Goal: Task Accomplishment & Management: Complete application form

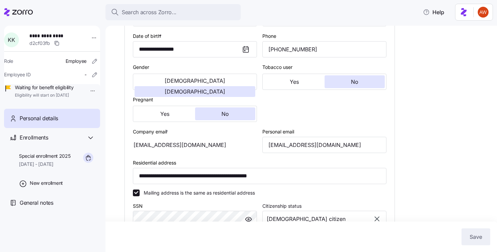
scroll to position [133, 0]
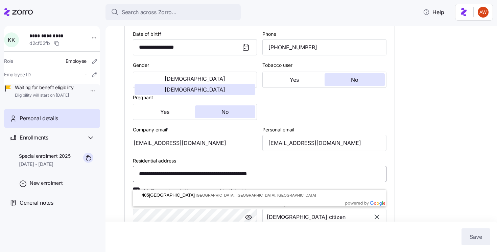
drag, startPoint x: 251, startPoint y: 182, endPoint x: 282, endPoint y: 180, distance: 30.5
click at [282, 180] on input "**********" at bounding box center [260, 174] width 254 height 16
click at [227, 151] on div "[EMAIL_ADDRESS][DOMAIN_NAME]" at bounding box center [195, 143] width 124 height 16
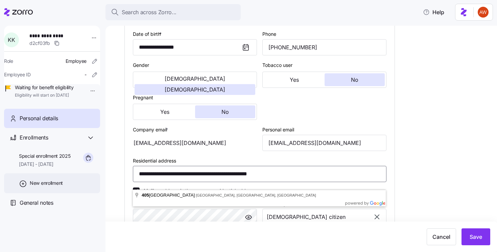
drag, startPoint x: 303, startPoint y: 183, endPoint x: 99, endPoint y: 185, distance: 203.2
click at [99, 185] on div "**********" at bounding box center [248, 124] width 497 height 248
click at [431, 128] on div "**********" at bounding box center [305, 160] width 363 height 512
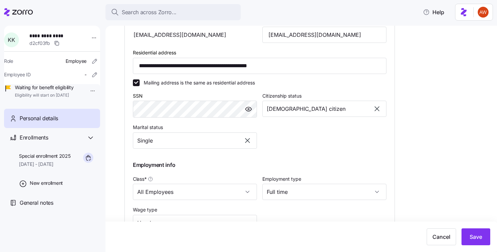
scroll to position [313, 0]
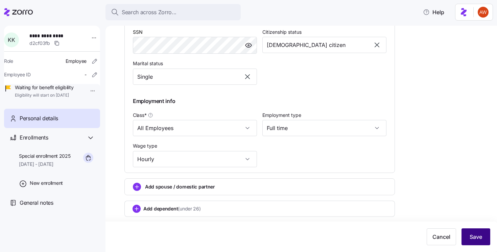
click at [478, 240] on span "Save" at bounding box center [476, 237] width 13 height 8
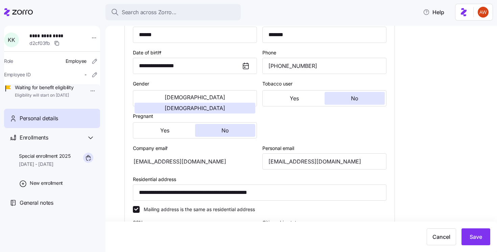
scroll to position [84, 0]
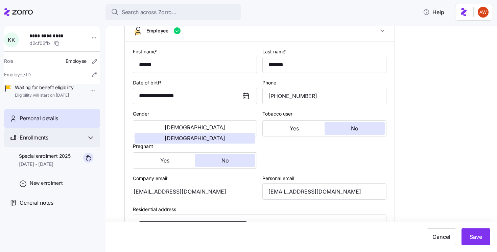
click at [46, 142] on span "Enrollments" at bounding box center [34, 138] width 28 height 8
click at [49, 147] on div "Enrollments" at bounding box center [52, 137] width 96 height 19
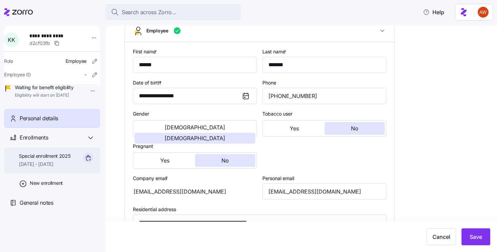
click at [49, 168] on span "[DATE] - [DATE]" at bounding box center [45, 164] width 52 height 7
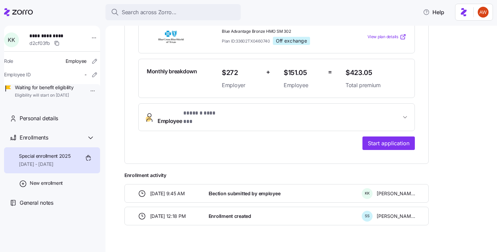
scroll to position [162, 0]
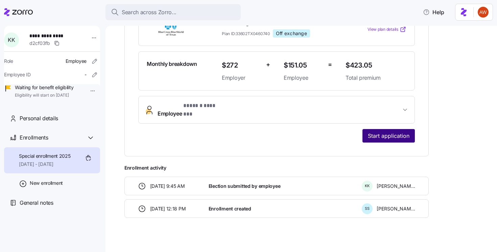
click at [374, 132] on span "Start application" at bounding box center [389, 136] width 42 height 8
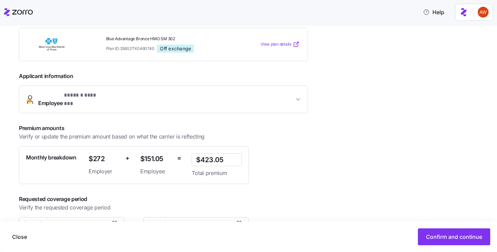
scroll to position [127, 0]
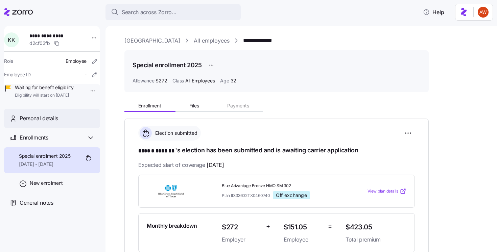
click at [64, 123] on div "Personal details" at bounding box center [57, 118] width 75 height 8
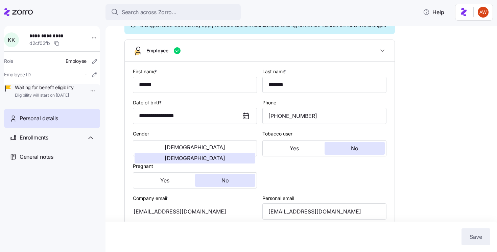
scroll to position [61, 0]
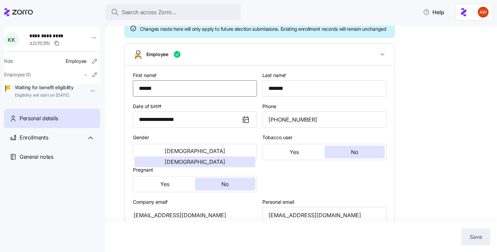
click at [162, 91] on input "******" at bounding box center [195, 88] width 124 height 16
click at [287, 96] on input "*******" at bounding box center [324, 88] width 124 height 16
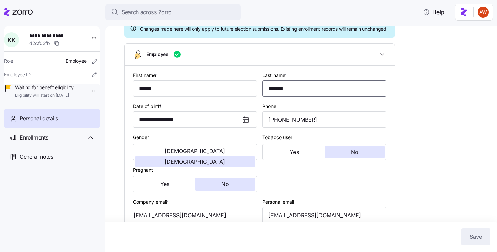
click at [287, 96] on input "*******" at bounding box center [324, 88] width 124 height 16
click at [405, 113] on div "**********" at bounding box center [305, 232] width 363 height 512
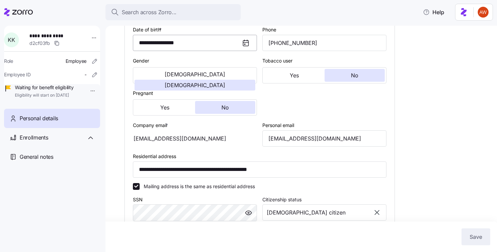
scroll to position [138, 0]
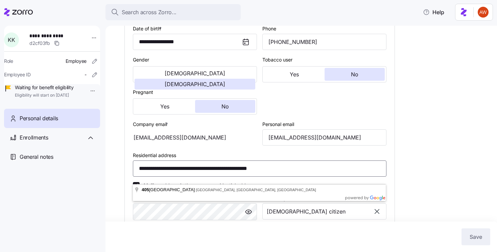
drag, startPoint x: 139, startPoint y: 178, endPoint x: 203, endPoint y: 180, distance: 63.9
click at [203, 177] on input "**********" at bounding box center [260, 169] width 254 height 16
drag, startPoint x: 206, startPoint y: 175, endPoint x: 238, endPoint y: 174, distance: 32.1
click at [238, 174] on input "**********" at bounding box center [260, 169] width 254 height 16
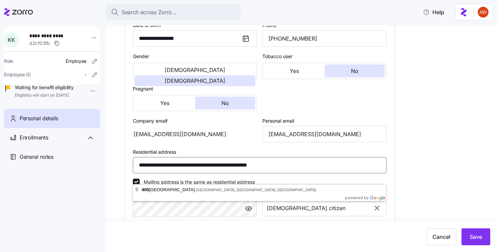
scroll to position [124, 0]
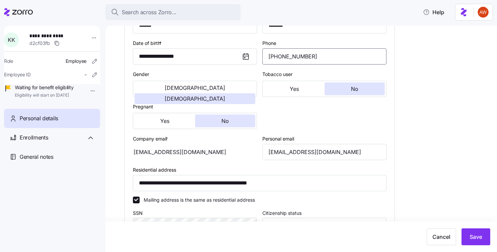
drag, startPoint x: 316, startPoint y: 63, endPoint x: 244, endPoint y: 61, distance: 72.4
click at [244, 61] on div "**********" at bounding box center [259, 178] width 259 height 346
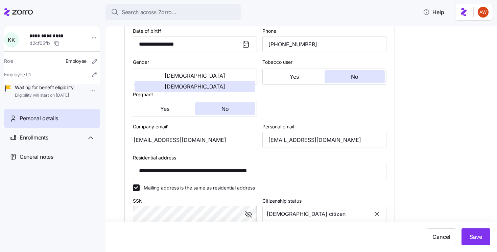
scroll to position [137, 0]
drag, startPoint x: 206, startPoint y: 146, endPoint x: 143, endPoint y: 147, distance: 62.5
click at [143, 147] on div "[EMAIL_ADDRESS][DOMAIN_NAME]" at bounding box center [195, 139] width 124 height 16
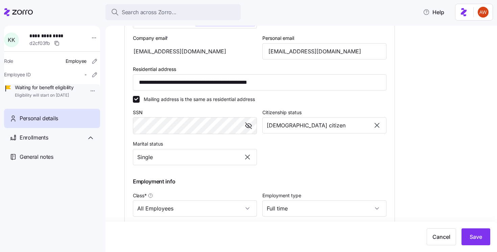
scroll to position [298, 0]
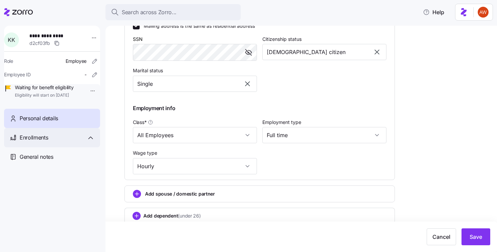
click at [52, 147] on div "Enrollments" at bounding box center [52, 137] width 96 height 19
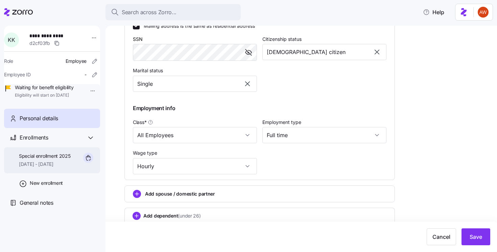
click at [53, 168] on span "[DATE] - [DATE]" at bounding box center [45, 164] width 52 height 7
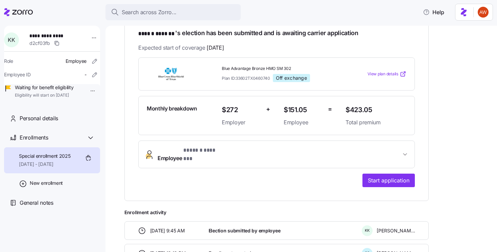
scroll to position [162, 0]
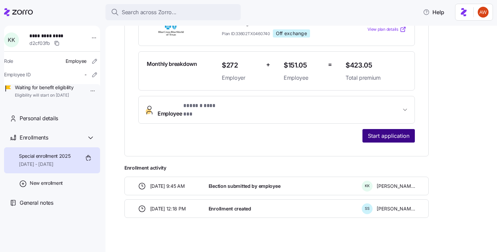
click at [402, 132] on span "Start application" at bounding box center [389, 136] width 42 height 8
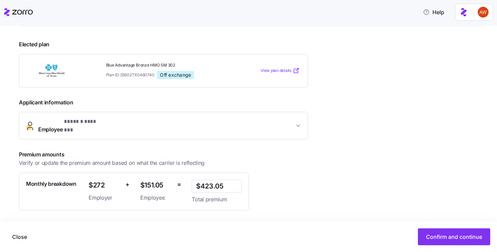
scroll to position [127, 0]
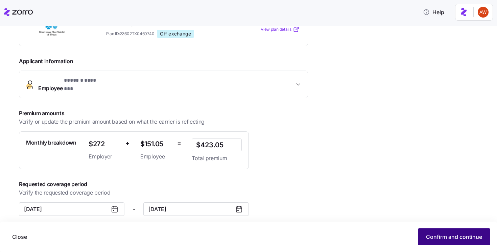
click at [437, 242] on button "Confirm and continue" at bounding box center [454, 237] width 72 height 17
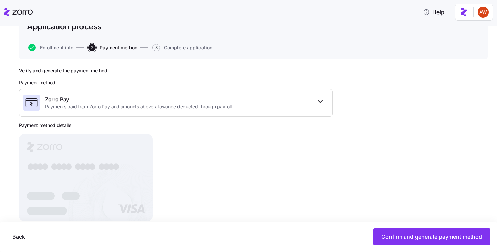
scroll to position [70, 0]
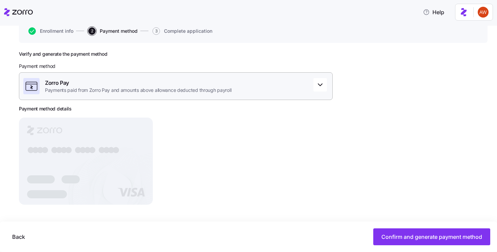
click at [259, 86] on div "Zorro Pay Payments paid from Zorro Pay and amounts above allowance deducted thr…" at bounding box center [176, 86] width 314 height 28
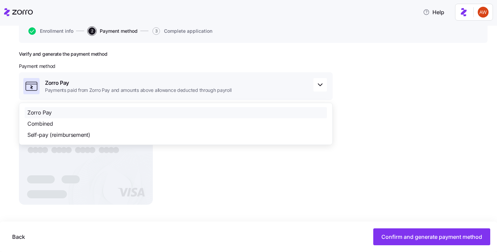
click at [34, 113] on span "Zorro Pay" at bounding box center [39, 113] width 24 height 8
click at [36, 111] on span "Zorro Pay" at bounding box center [39, 113] width 24 height 8
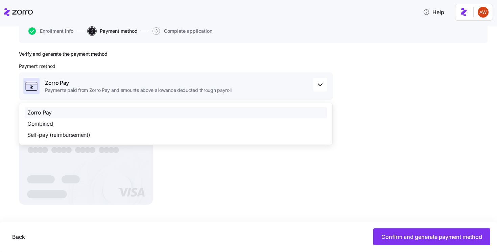
click at [36, 111] on span "Zorro Pay" at bounding box center [39, 113] width 24 height 8
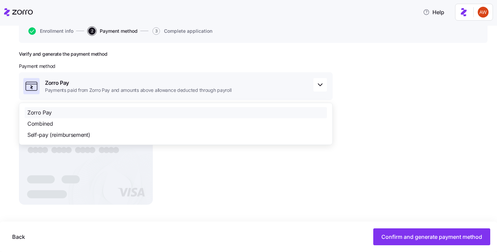
click at [36, 111] on span "Zorro Pay" at bounding box center [39, 113] width 24 height 8
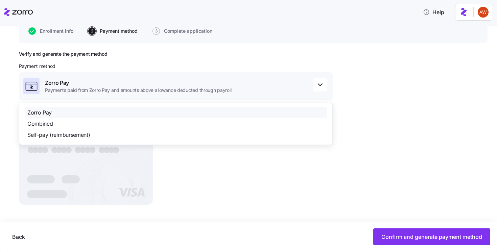
click at [36, 111] on span "Zorro Pay" at bounding box center [39, 113] width 24 height 8
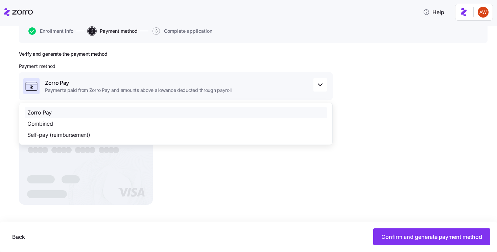
click at [36, 111] on span "Zorro Pay" at bounding box center [39, 113] width 24 height 8
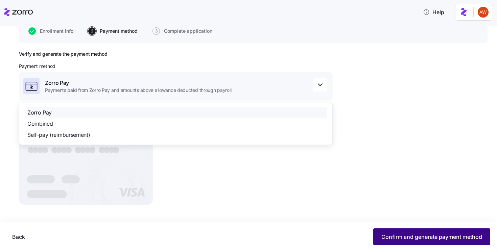
click at [424, 233] on button "Confirm and generate payment method" at bounding box center [431, 237] width 117 height 17
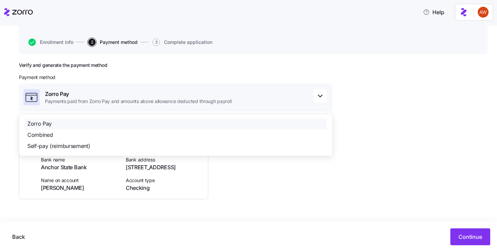
scroll to position [59, 0]
click at [317, 195] on div "Verify and generate the payment method Payment method Zorro Pay Payments paid f…" at bounding box center [176, 136] width 314 height 148
click at [425, 106] on div "Verify and generate the payment method Payment method Zorro Pay Payments paid f…" at bounding box center [253, 153] width 469 height 182
click at [323, 95] on icon "button" at bounding box center [320, 96] width 8 height 8
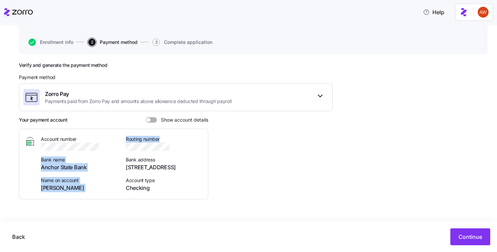
drag, startPoint x: 121, startPoint y: 148, endPoint x: 175, endPoint y: 147, distance: 53.8
click at [175, 147] on div "Account number Bank name Anchor State Bank Name on account Kelley Kachnik Routi…" at bounding box center [122, 164] width 162 height 56
click at [175, 147] on div at bounding box center [164, 147] width 77 height 8
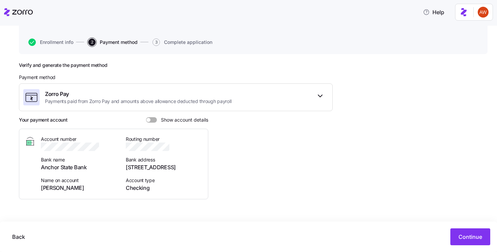
click at [151, 119] on span at bounding box center [153, 119] width 7 height 5
click at [146, 117] on input "Show account details" at bounding box center [146, 117] width 0 height 0
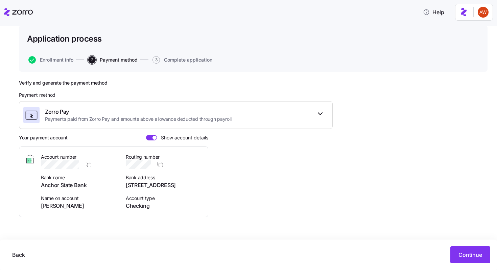
scroll to position [41, 0]
click at [186, 124] on div "Zorro Pay Payments paid from Zorro Pay and amounts above allowance deducted thr…" at bounding box center [176, 115] width 314 height 28
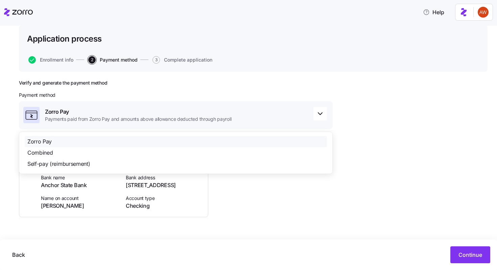
click at [292, 72] on div "Avondale House All employees Kelley Kachnik Application process Application pro…" at bounding box center [253, 134] width 469 height 256
click at [260, 207] on div "Verify and generate the payment method Payment method Zorro Pay Payments paid f…" at bounding box center [176, 154] width 314 height 148
click at [323, 116] on icon "button" at bounding box center [320, 114] width 8 height 8
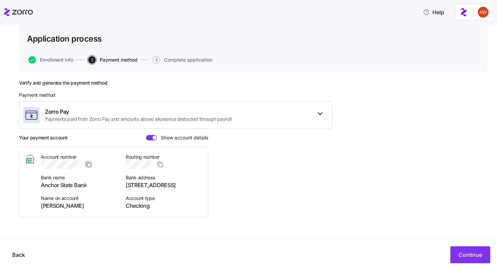
click at [87, 165] on icon "button" at bounding box center [88, 164] width 7 height 7
drag, startPoint x: 41, startPoint y: 206, endPoint x: 80, endPoint y: 207, distance: 38.9
click at [80, 207] on span "[PERSON_NAME]" at bounding box center [79, 205] width 77 height 8
copy span "[PERSON_NAME]"
click at [88, 165] on icon "button" at bounding box center [88, 164] width 7 height 7
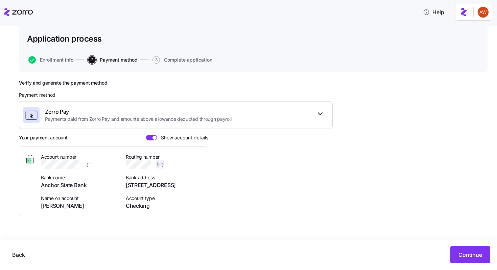
click at [161, 163] on icon "button" at bounding box center [160, 164] width 7 height 7
copy span "[PERSON_NAME]"
click at [88, 165] on icon "button" at bounding box center [88, 164] width 7 height 7
click at [160, 164] on icon "button" at bounding box center [160, 164] width 7 height 7
click at [470, 252] on span "Continue" at bounding box center [470, 255] width 24 height 8
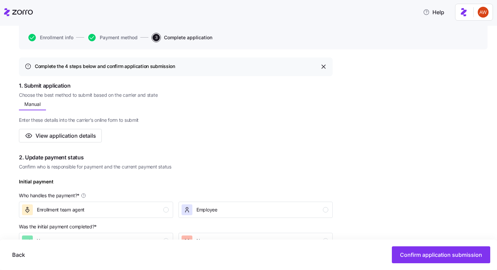
scroll to position [63, 0]
click at [86, 134] on span "View application details" at bounding box center [65, 136] width 61 height 8
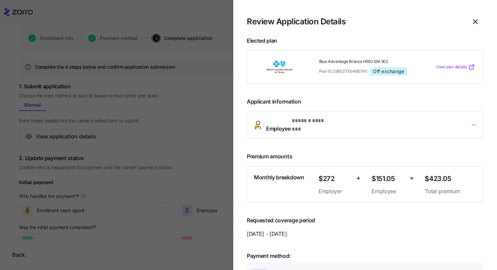
scroll to position [125, 0]
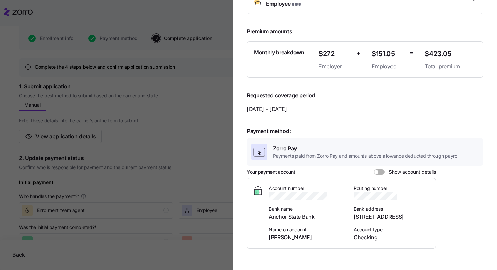
click at [198, 135] on div at bounding box center [248, 135] width 497 height 270
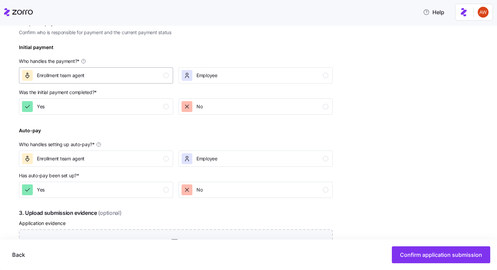
scroll to position [199, 0]
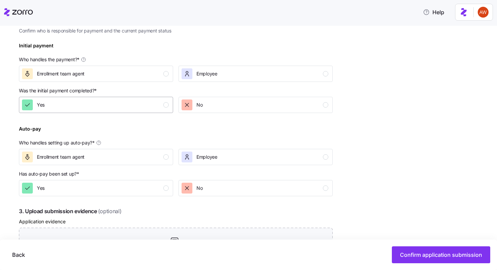
click at [97, 110] on div "Yes" at bounding box center [95, 104] width 147 height 11
click at [115, 192] on div "Yes" at bounding box center [95, 188] width 147 height 11
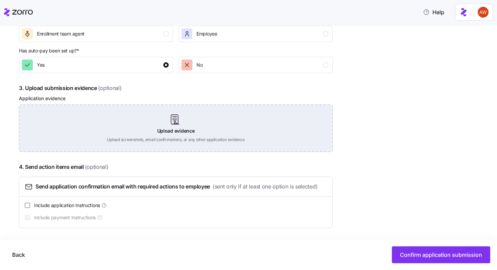
click at [186, 128] on div "Upload evidence Upload screenshots, email confirmations, or any other applicati…" at bounding box center [176, 127] width 314 height 47
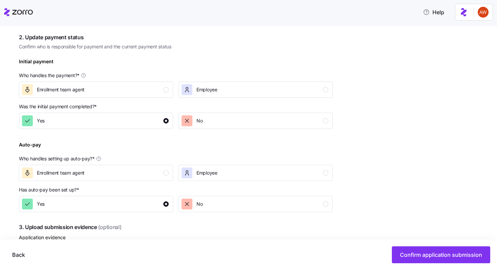
scroll to position [183, 0]
click at [134, 87] on div "Enrollment team agent" at bounding box center [95, 90] width 147 height 11
click at [120, 172] on div "Enrollment team agent" at bounding box center [95, 173] width 147 height 11
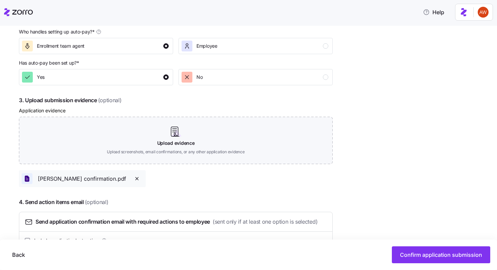
scroll to position [346, 0]
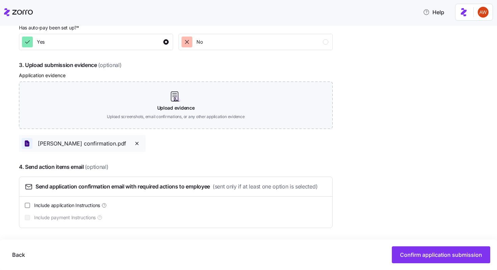
click at [84, 203] on span "Include application Instructions" at bounding box center [67, 205] width 66 height 7
click at [30, 203] on input "Include application Instructions" at bounding box center [27, 204] width 5 height 5
click at [79, 216] on span "Include payment Instructions" at bounding box center [65, 217] width 62 height 7
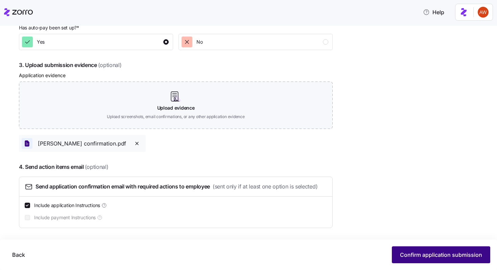
click at [398, 252] on button "Confirm application submission" at bounding box center [441, 254] width 98 height 17
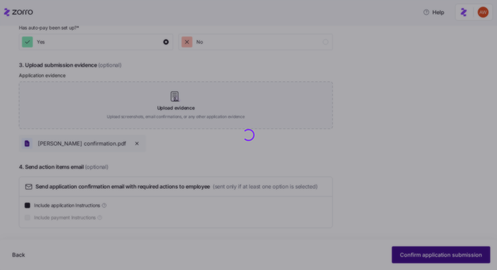
checkbox input "false"
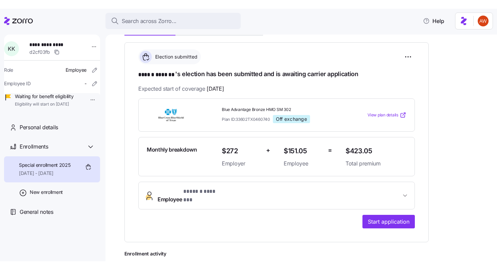
scroll to position [84, 0]
